Goal: Information Seeking & Learning: Learn about a topic

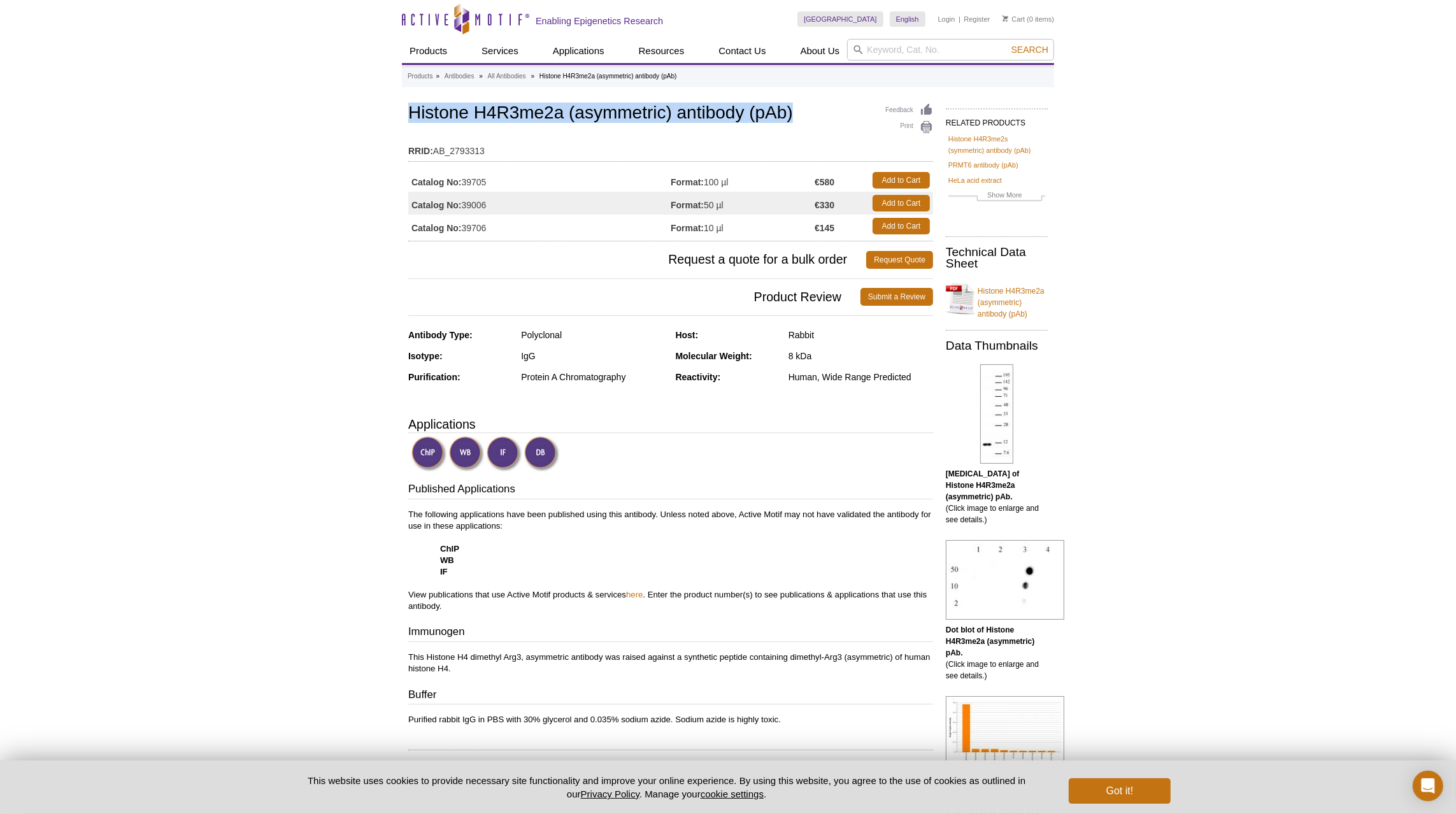
drag, startPoint x: 406, startPoint y: 107, endPoint x: 818, endPoint y: 111, distance: 412.0
copy h1 "Histone H4R3me2a (asymmetric) antibody (pAb)"
click at [516, 77] on link "All Antibodies" at bounding box center [507, 76] width 39 height 11
click at [503, 76] on link "All Antibodies" at bounding box center [507, 76] width 39 height 11
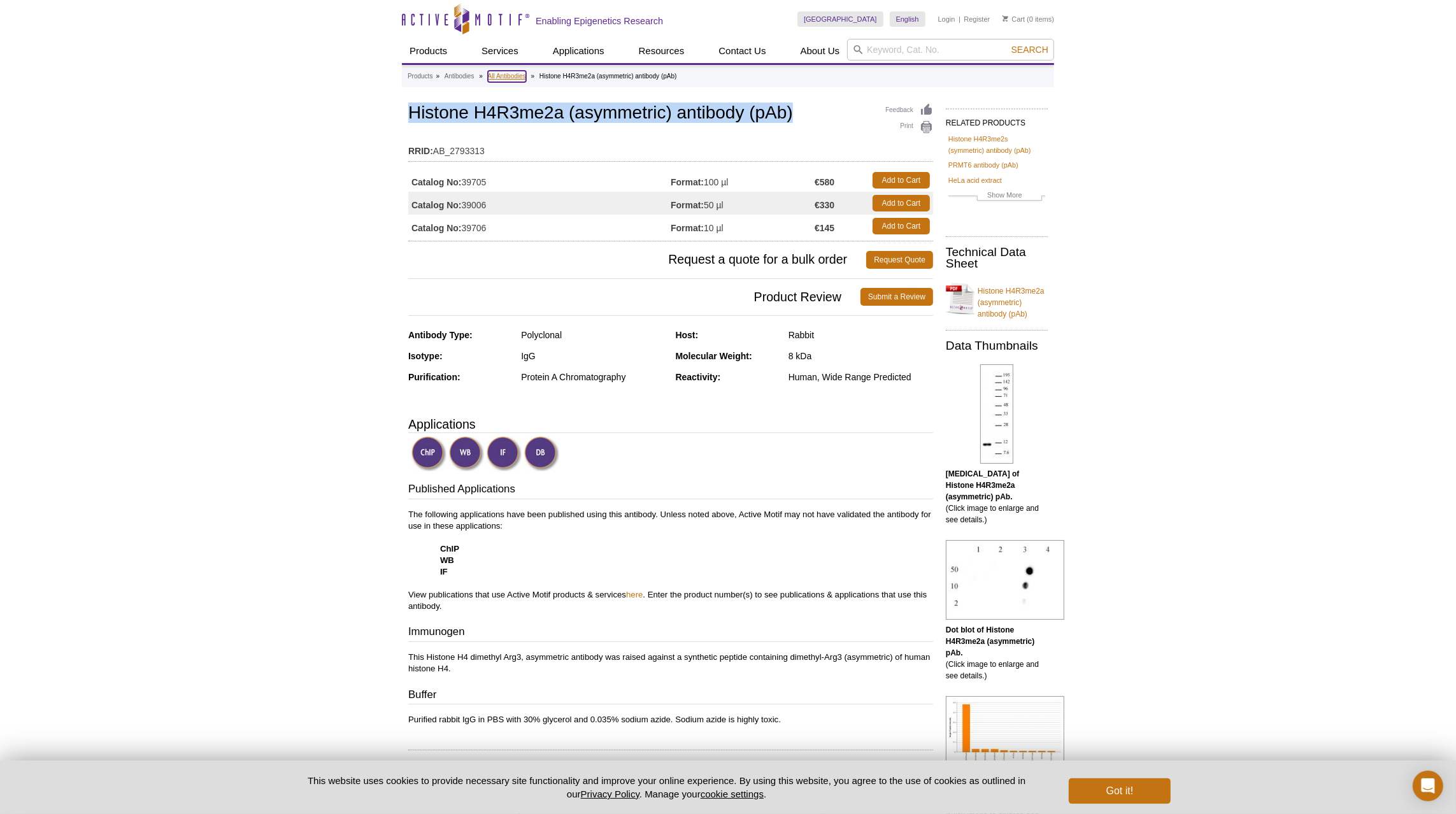
click at [503, 76] on link "All Antibodies" at bounding box center [507, 76] width 39 height 11
click at [510, 75] on link "All Antibodies" at bounding box center [507, 76] width 39 height 11
click at [507, 75] on link "All Antibodies" at bounding box center [507, 76] width 39 height 11
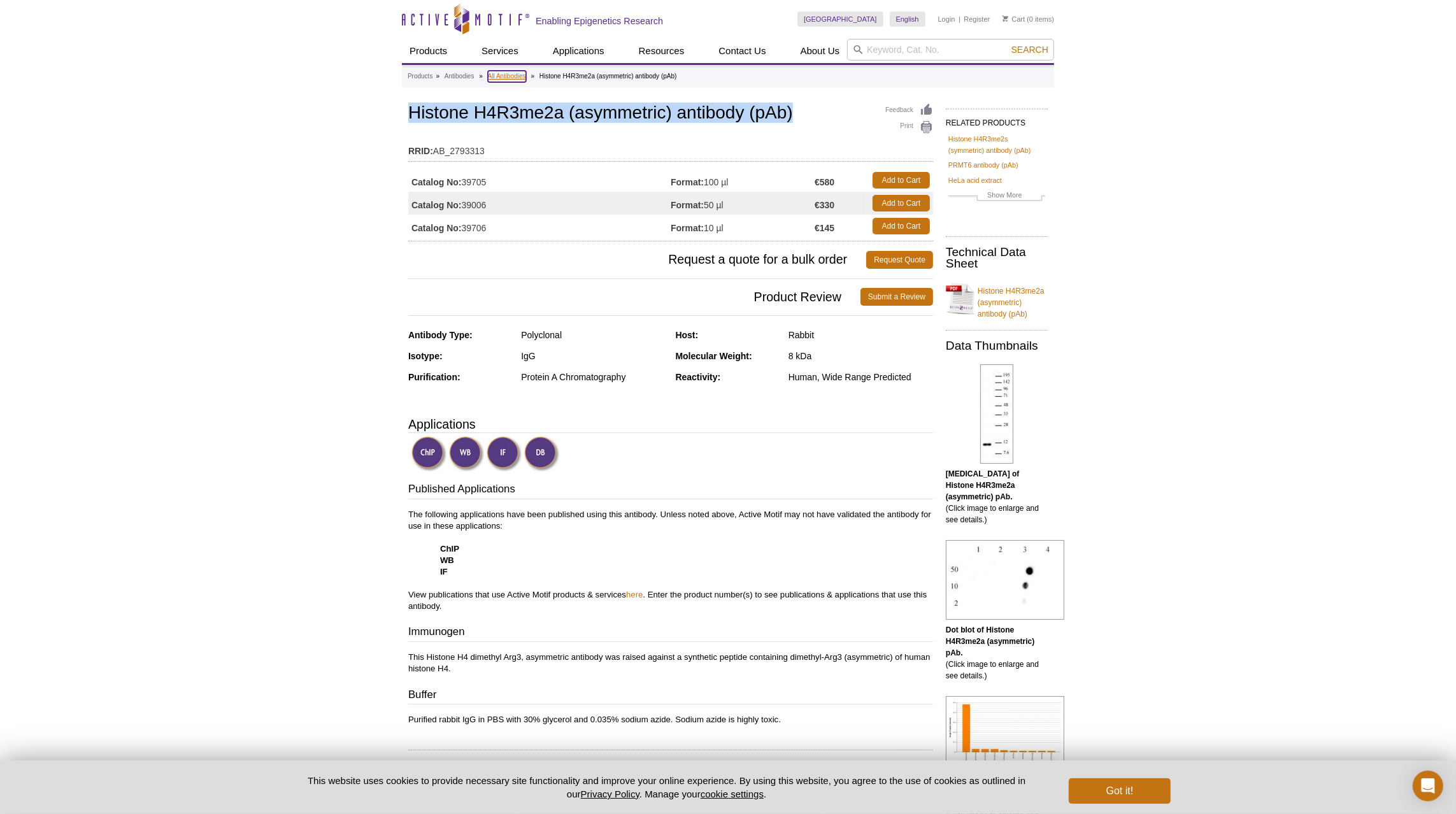
click at [506, 75] on link "All Antibodies" at bounding box center [507, 76] width 39 height 11
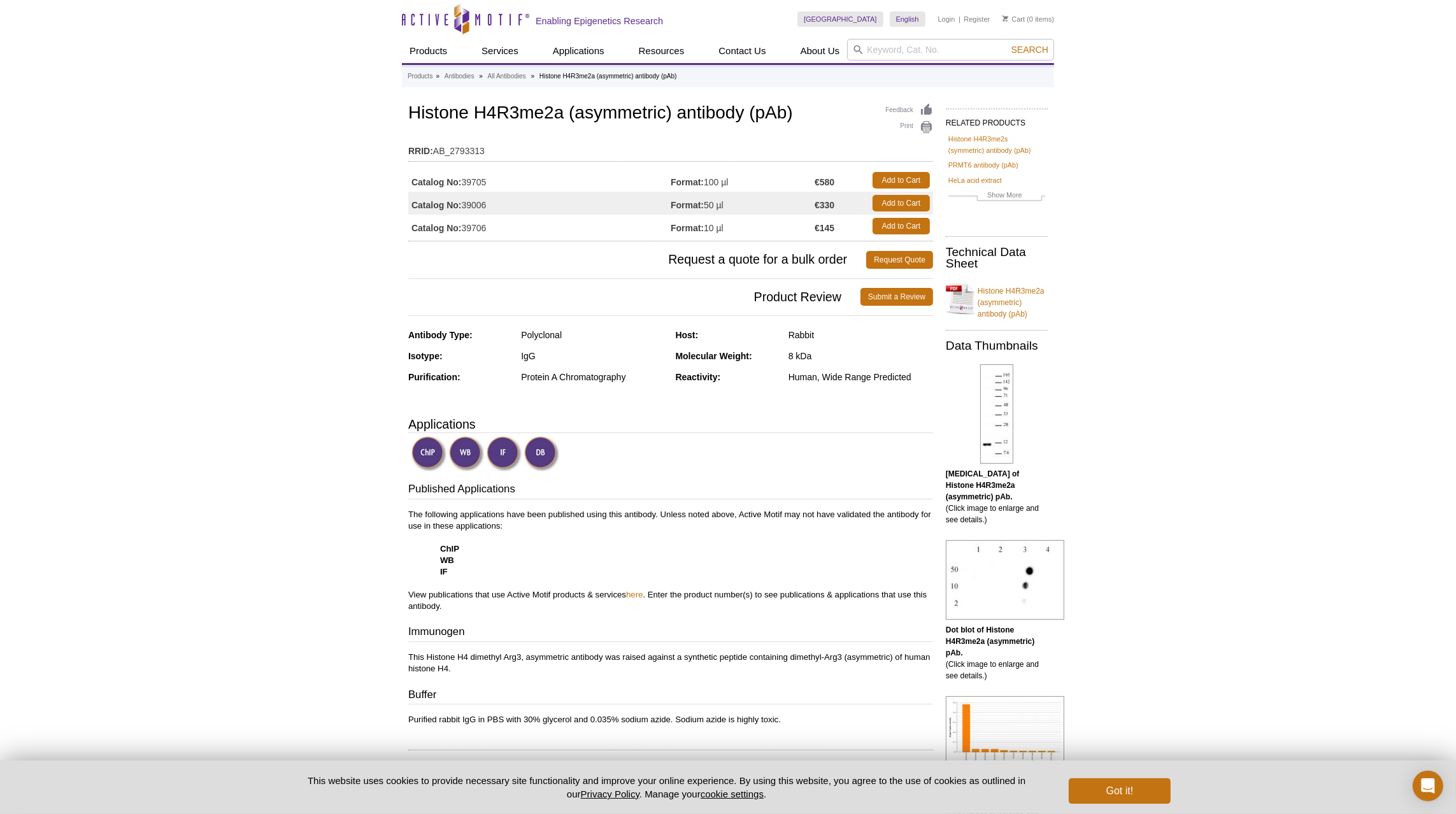
drag, startPoint x: 379, startPoint y: 93, endPoint x: 510, endPoint y: 73, distance: 132.5
click at [506, 76] on link "All Antibodies" at bounding box center [507, 76] width 39 height 11
click at [497, 73] on link "All Antibodies" at bounding box center [507, 76] width 39 height 11
click at [461, 73] on link "Antibodies" at bounding box center [460, 76] width 30 height 11
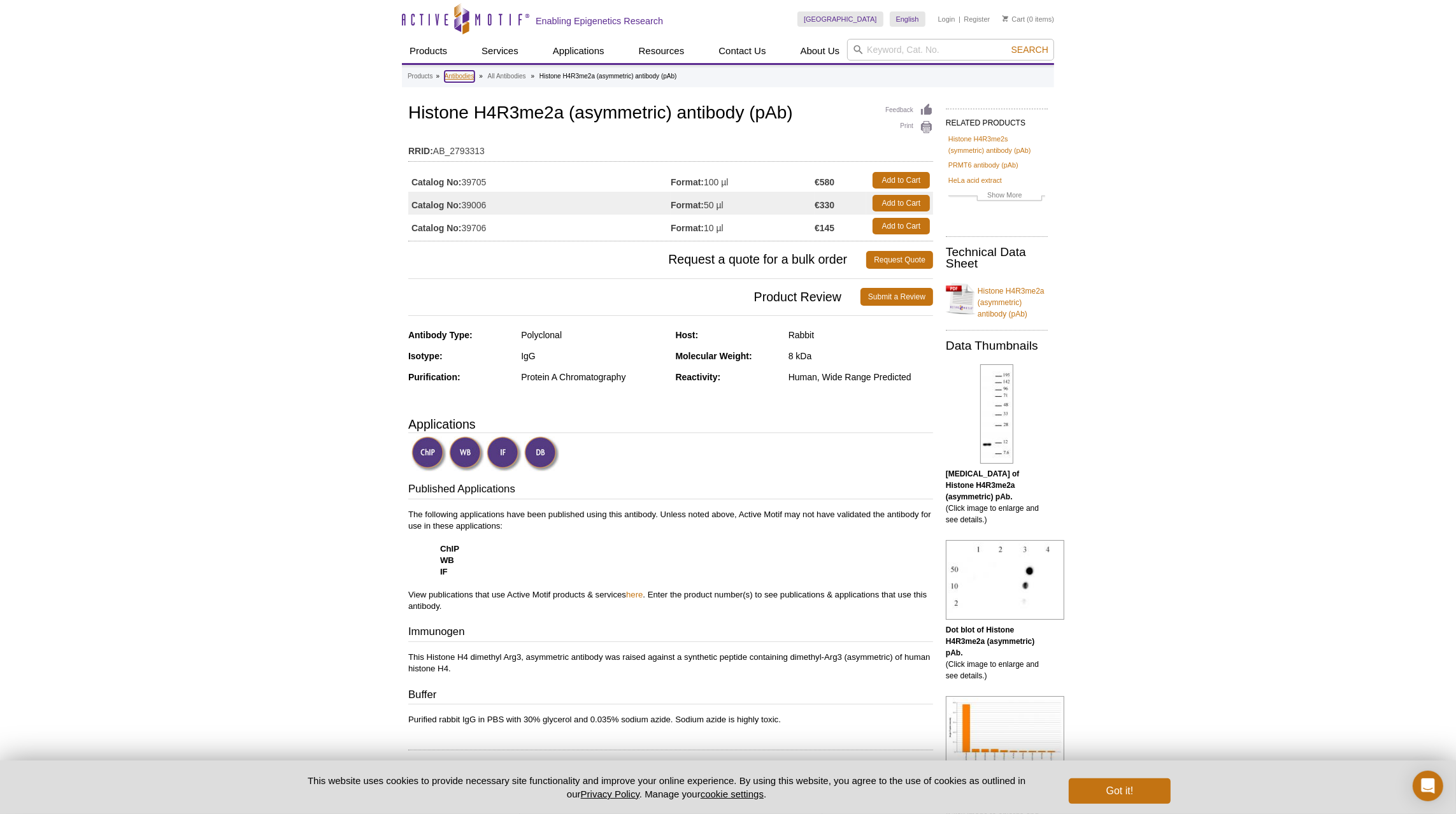
click at [455, 75] on link "Antibodies" at bounding box center [460, 76] width 30 height 11
click at [461, 73] on link "Antibodies" at bounding box center [460, 76] width 30 height 11
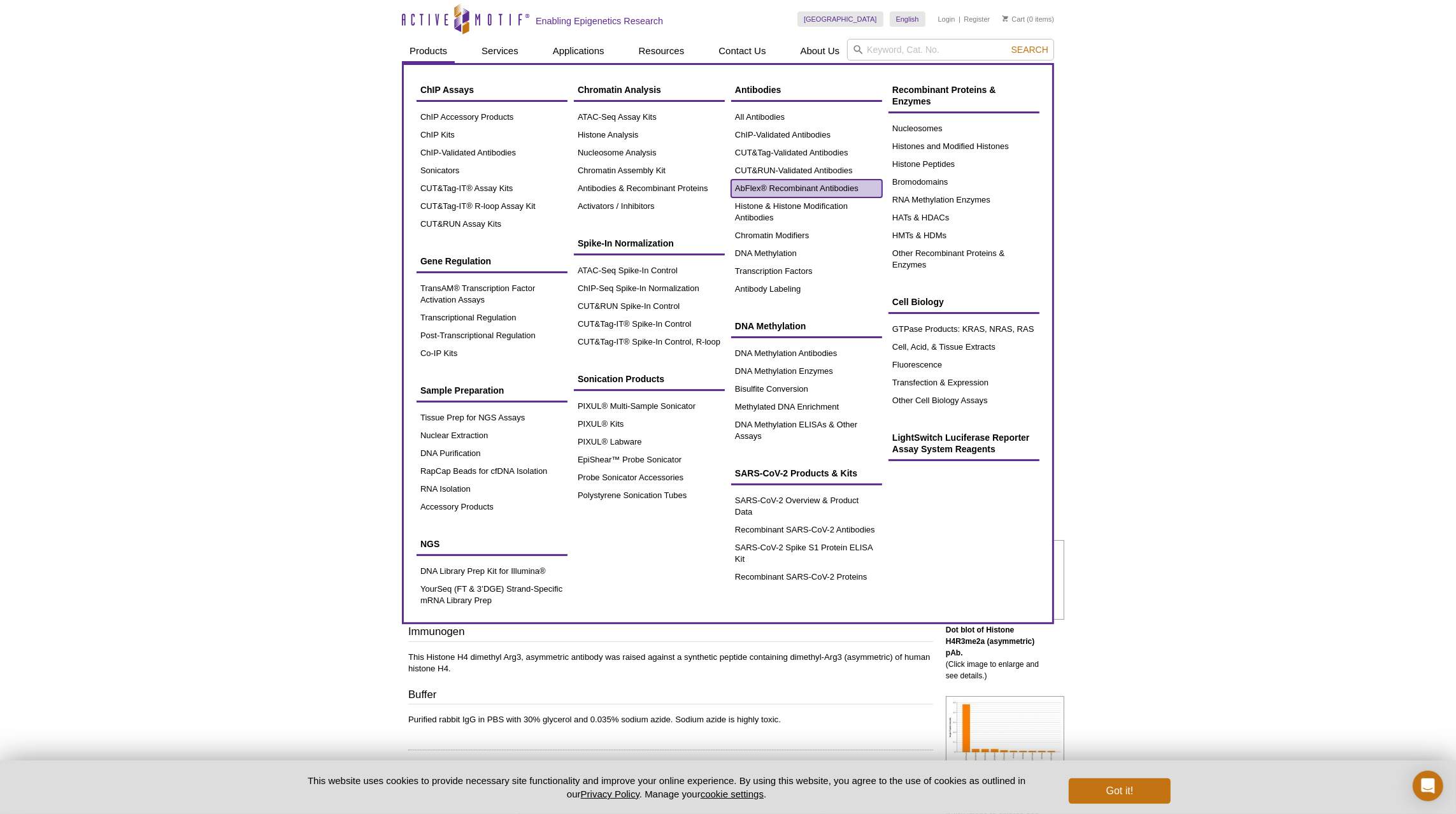
click at [781, 187] on link "AbFlex® Recombinant Antibodies" at bounding box center [807, 187] width 151 height 17
click at [838, 186] on link "AbFlex® Recombinant Antibodies" at bounding box center [807, 187] width 151 height 17
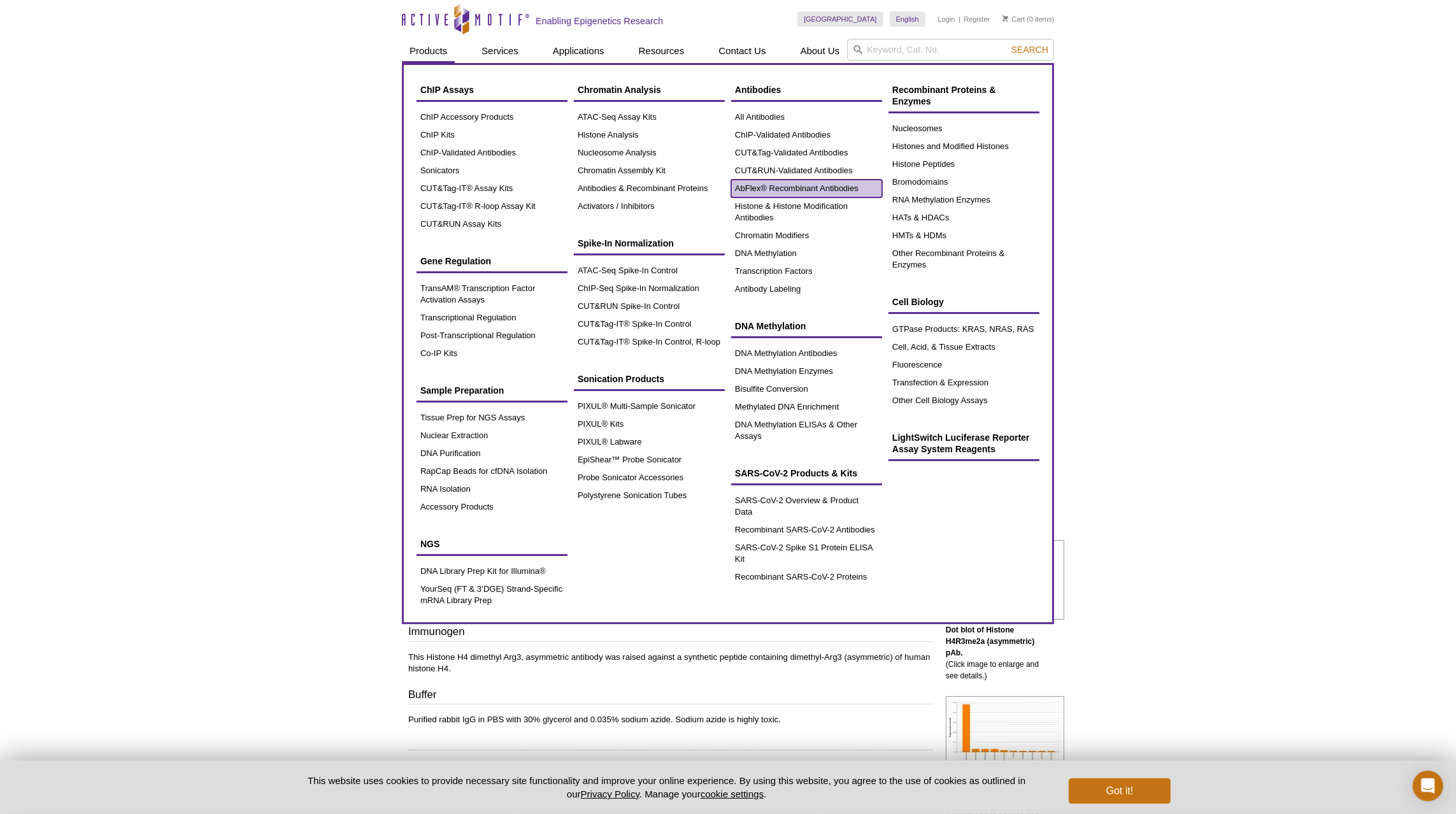
click at [838, 186] on link "AbFlex® Recombinant Antibodies" at bounding box center [807, 187] width 151 height 17
click at [813, 182] on link "AbFlex® Recombinant Antibodies" at bounding box center [807, 187] width 151 height 17
click at [815, 187] on link "AbFlex® Recombinant Antibodies" at bounding box center [807, 187] width 151 height 17
click at [804, 186] on link "AbFlex® Recombinant Antibodies" at bounding box center [807, 187] width 151 height 17
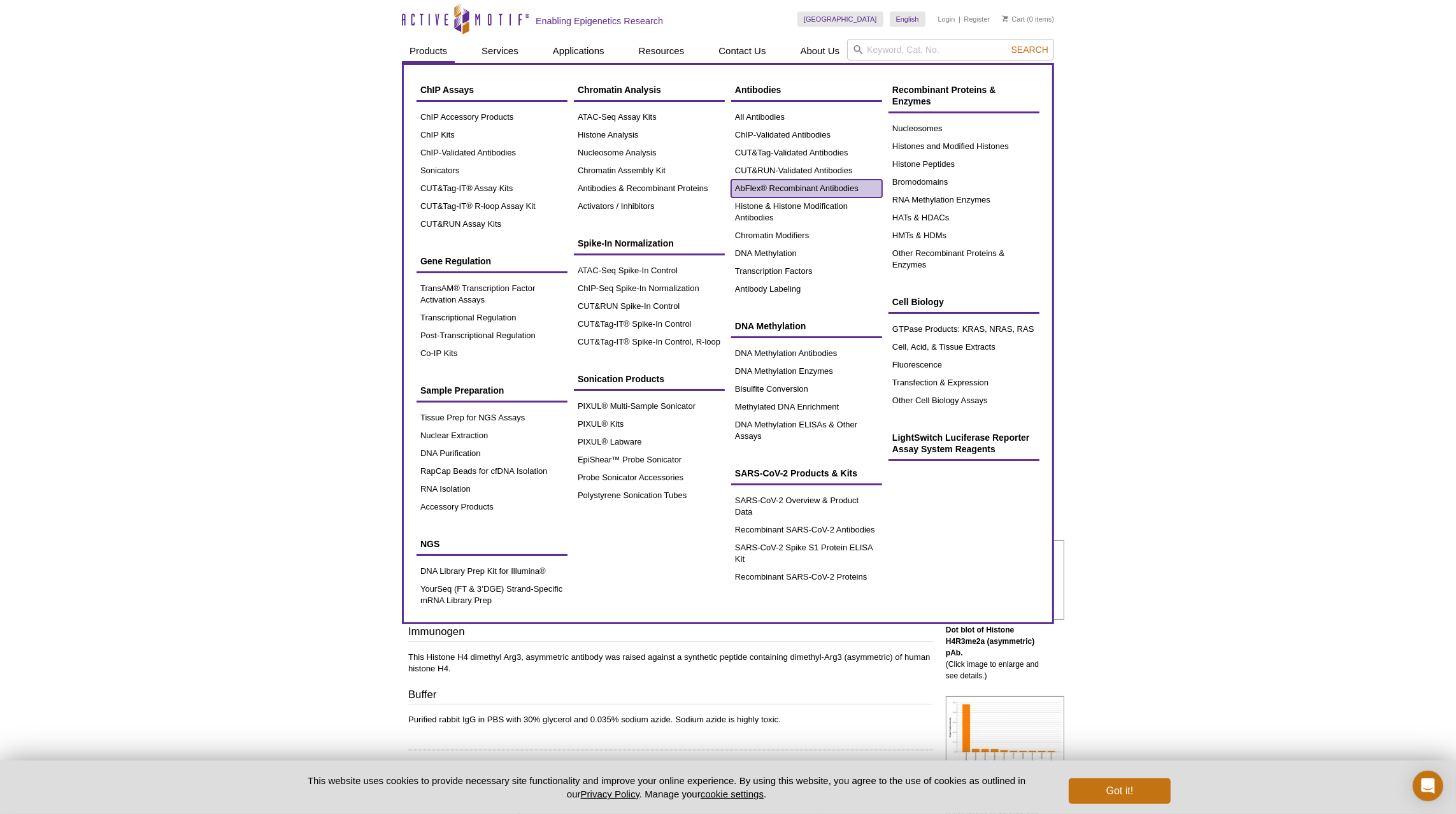
click at [804, 186] on link "AbFlex® Recombinant Antibodies" at bounding box center [807, 187] width 151 height 17
click at [756, 184] on link "AbFlex® Recombinant Antibodies" at bounding box center [807, 187] width 151 height 17
